Goal: Task Accomplishment & Management: Complete application form

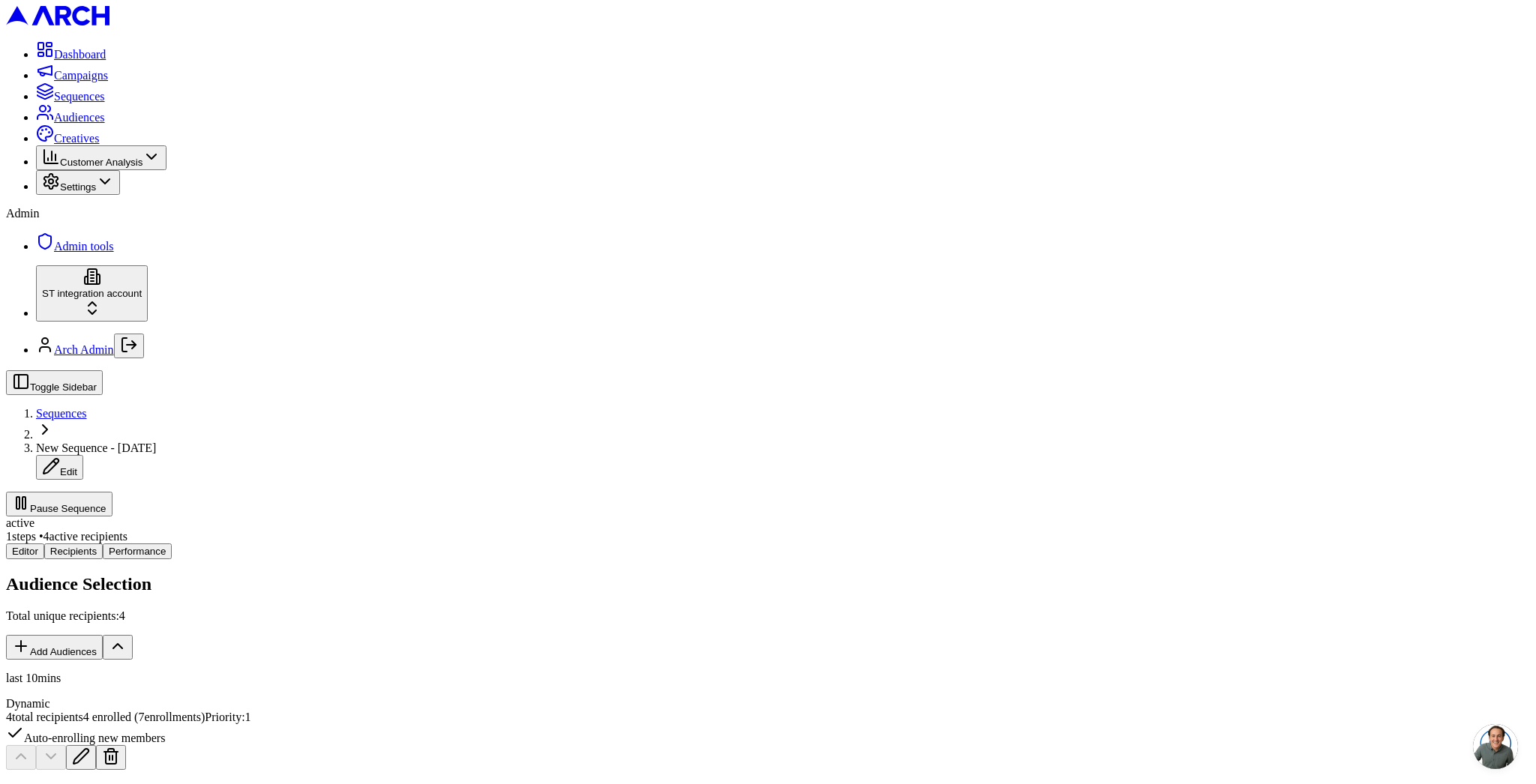
click at [338, 574] on div "Audience Selection Total unique recipients: 4 Add Audiences last 10mins Dynamic…" at bounding box center [767, 672] width 1523 height 196
click at [112, 492] on button "Pause Sequence" at bounding box center [59, 504] width 107 height 25
click at [87, 407] on span "Sequences" at bounding box center [61, 412] width 51 height 13
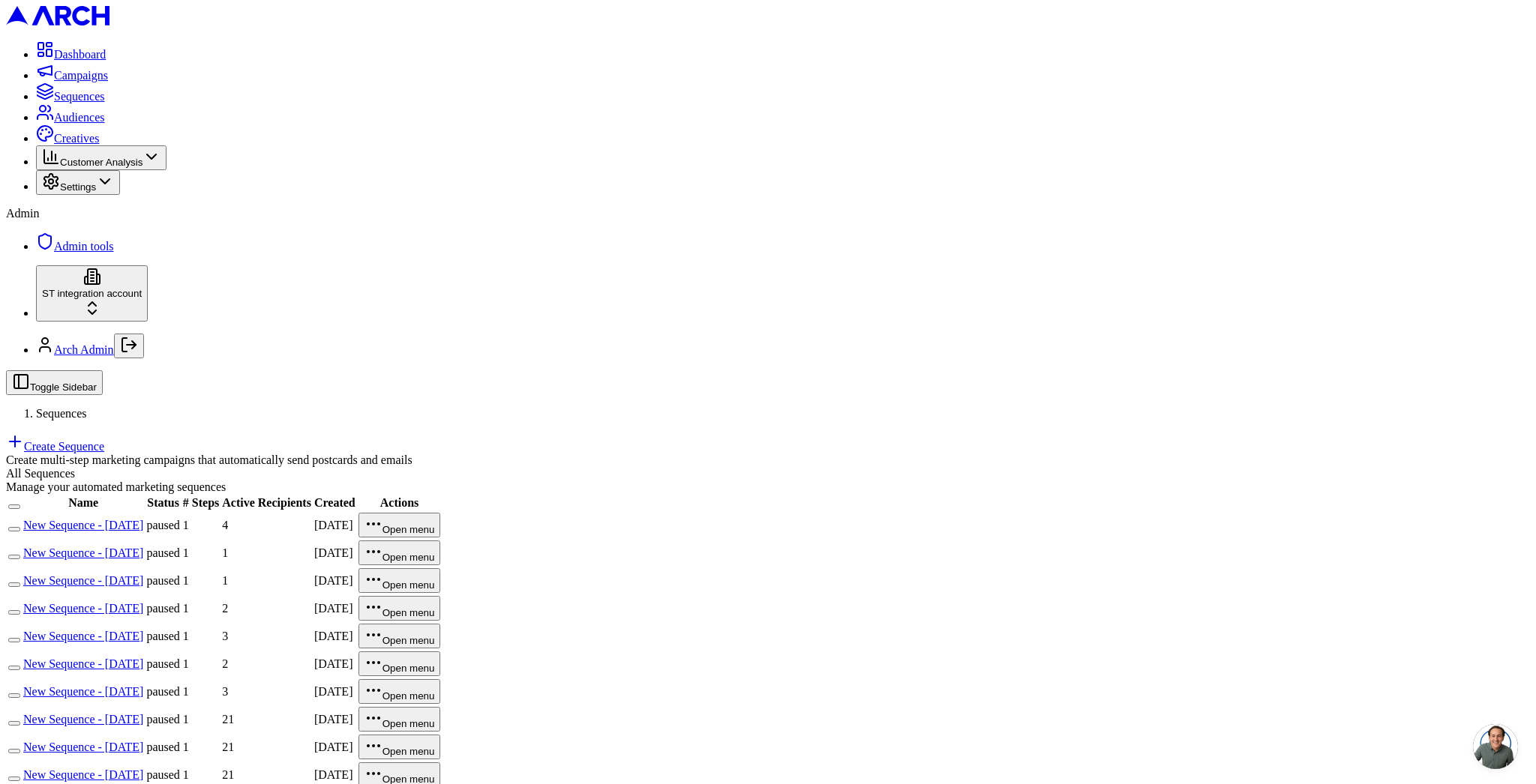
click at [804, 467] on div "All Sequences Manage your automated marketing sequences" at bounding box center [767, 480] width 1523 height 27
click at [105, 440] on link "Create Sequence" at bounding box center [54, 446] width 98 height 13
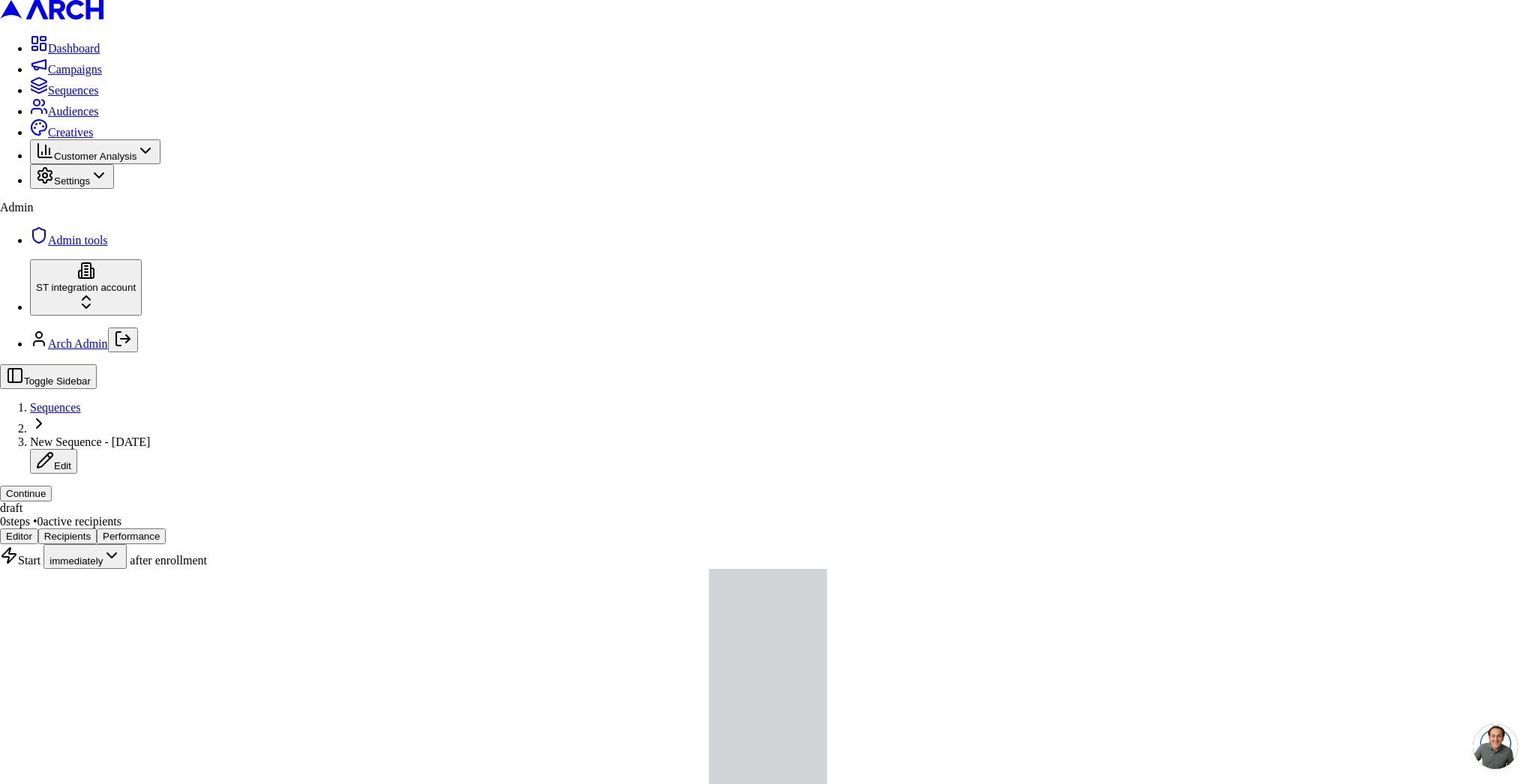
type input "a"
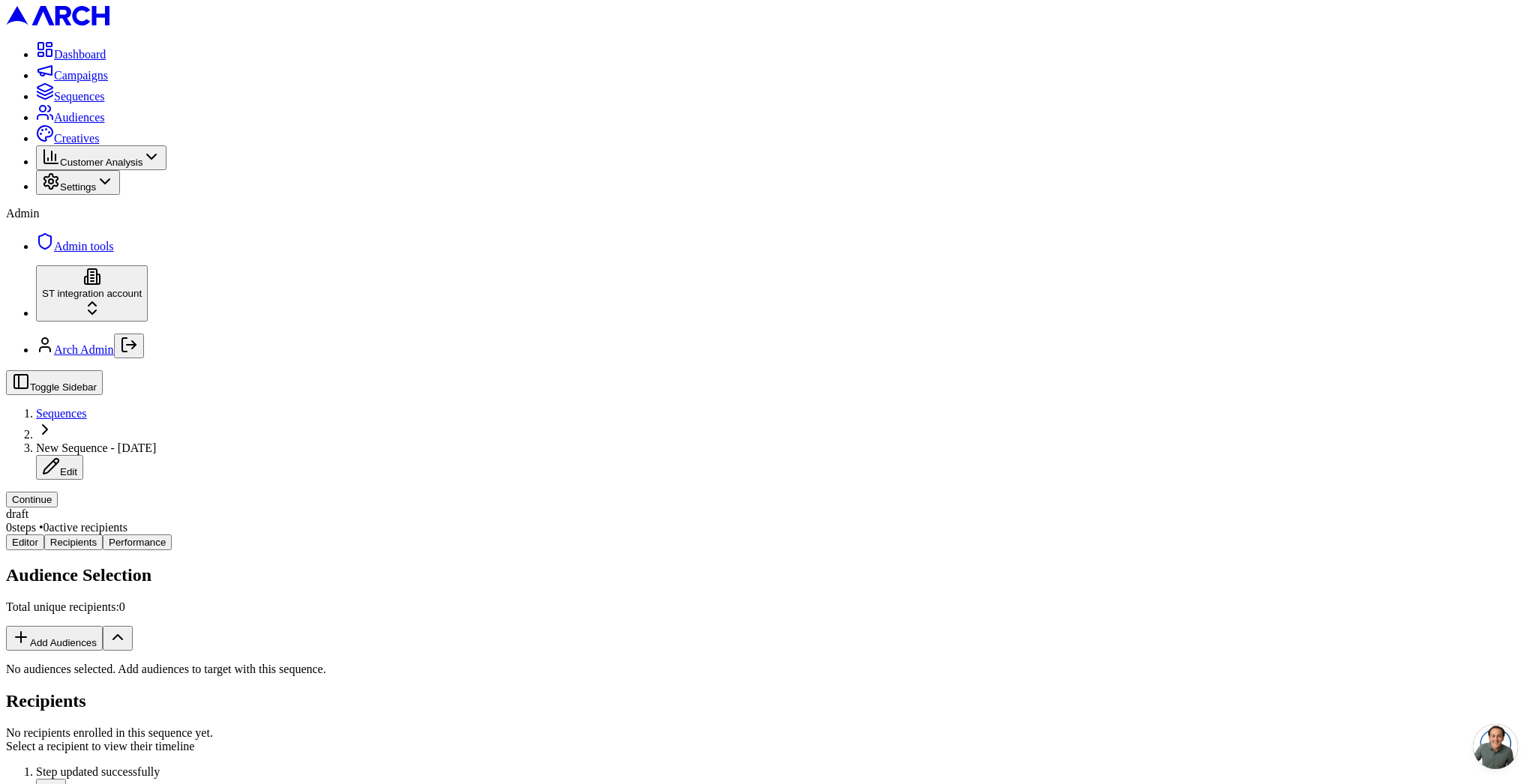
click at [103, 626] on button "Add Audiences" at bounding box center [54, 639] width 97 height 25
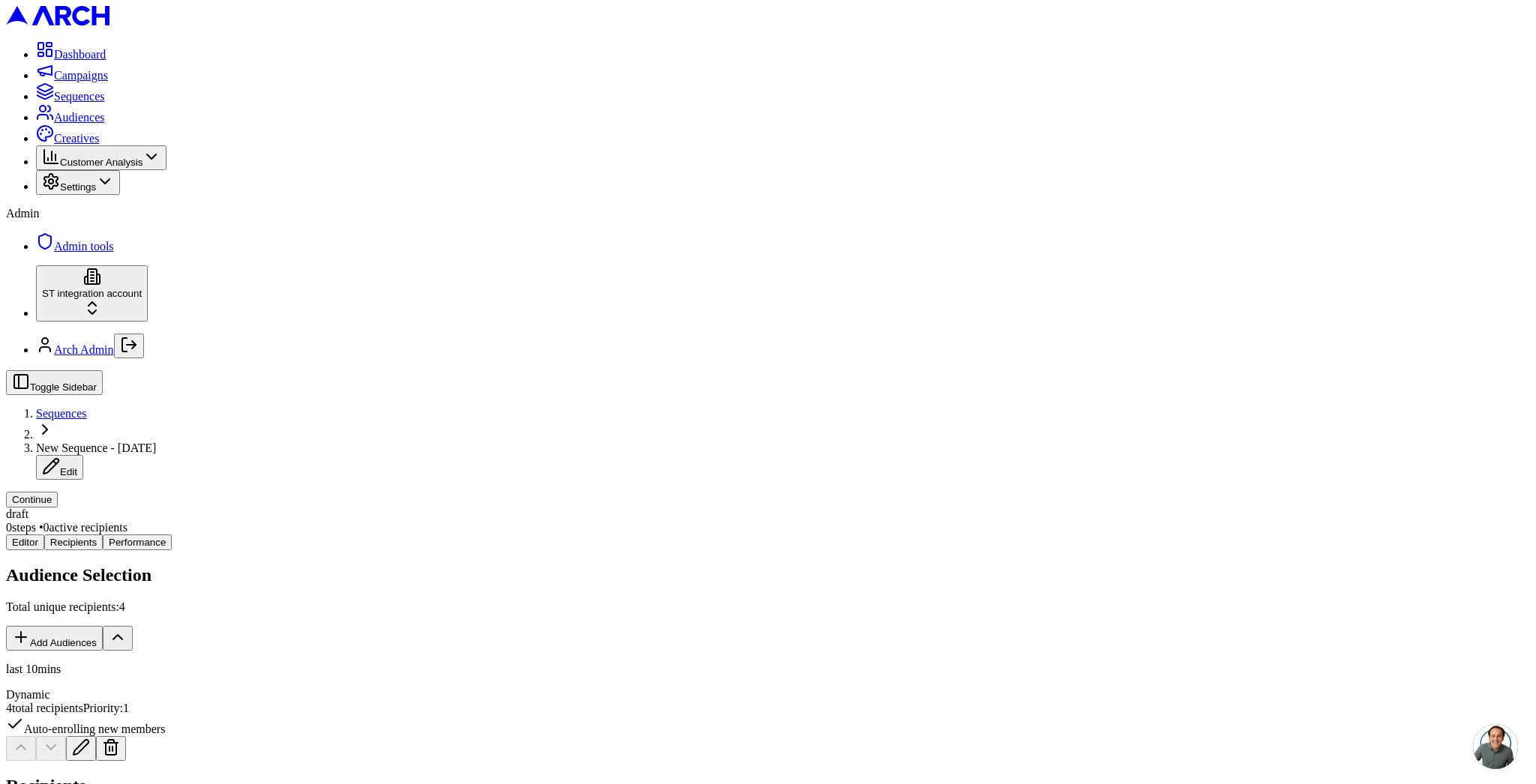
click at [1459, 371] on div "Toggle Sidebar Sequences New Sequence - [DATE] Edit Continue draft 0 steps • 0 …" at bounding box center [767, 453] width 1523 height 165
click at [58, 492] on button "Continue" at bounding box center [31, 499] width 51 height 15
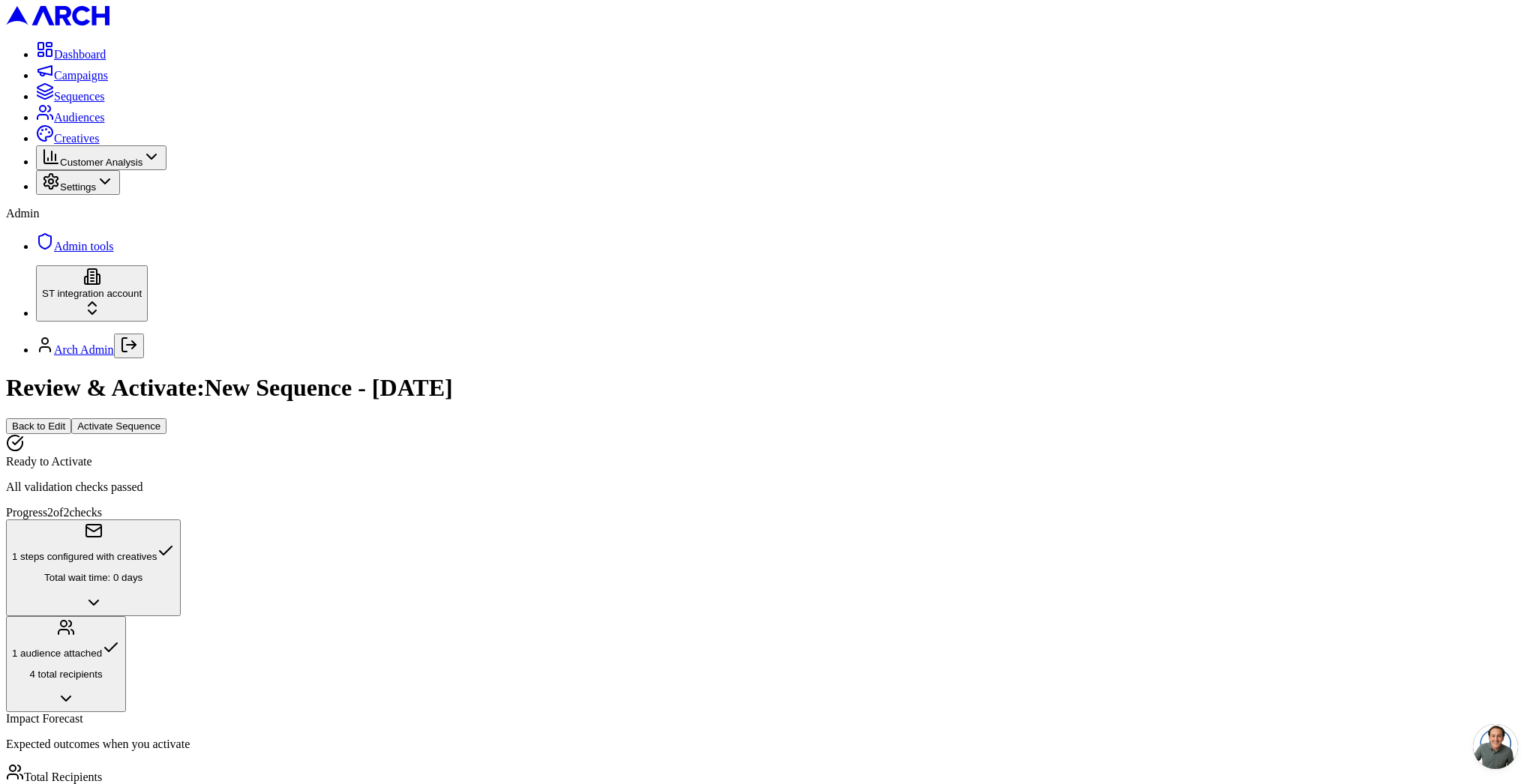
click at [167, 418] on button "Activate Sequence" at bounding box center [119, 426] width 95 height 15
